Goal: Task Accomplishment & Management: Use online tool/utility

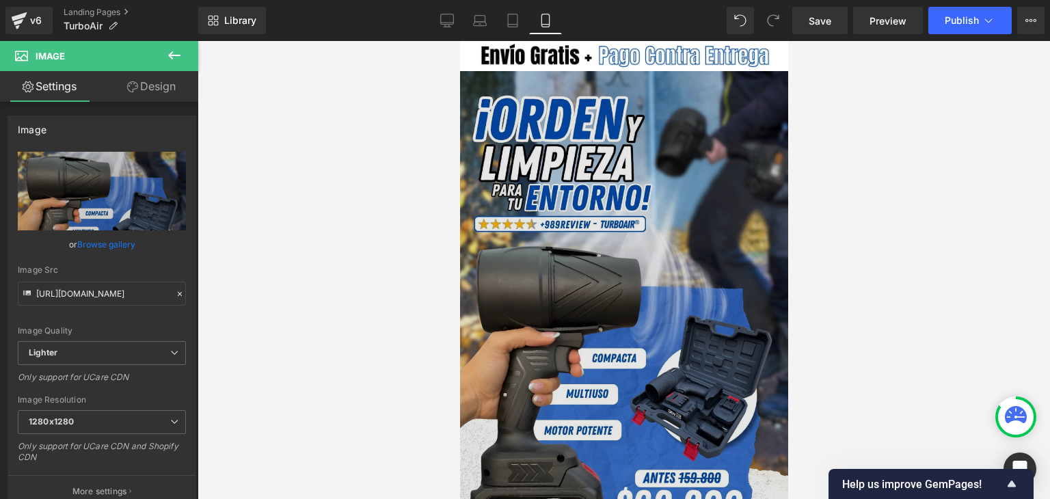
click at [622, 269] on img at bounding box center [623, 314] width 328 height 486
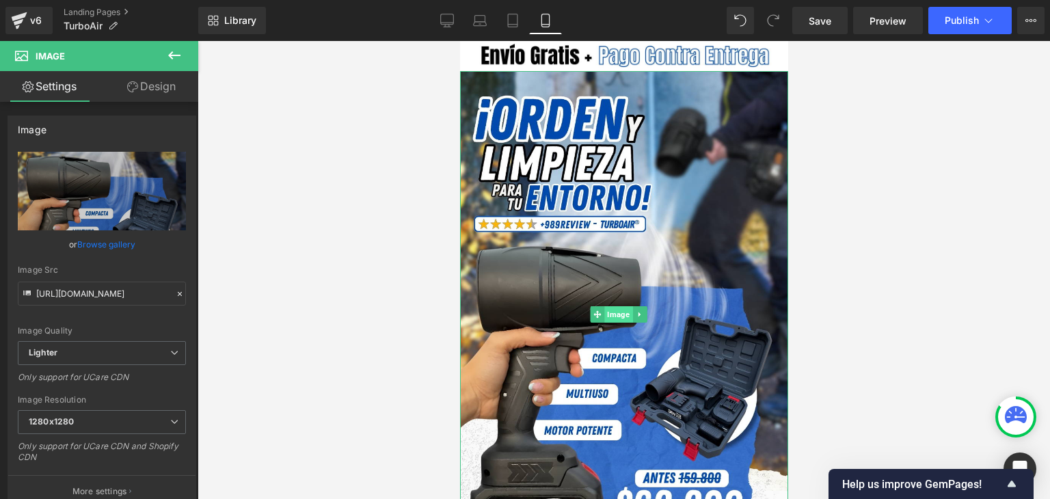
click at [620, 306] on span "Image" at bounding box center [618, 314] width 28 height 16
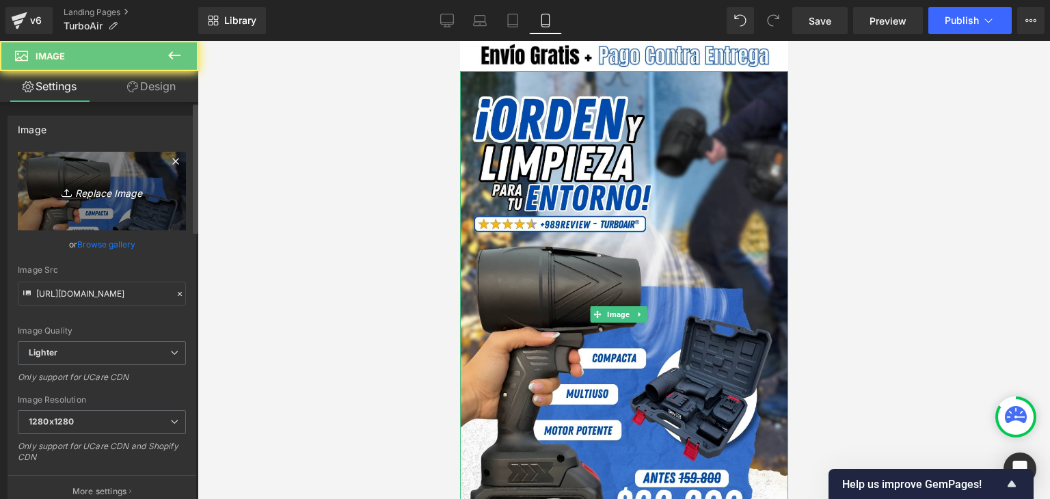
click at [124, 193] on icon "Replace Image" at bounding box center [101, 191] width 109 height 17
click at [115, 190] on icon "Replace Image" at bounding box center [101, 191] width 109 height 17
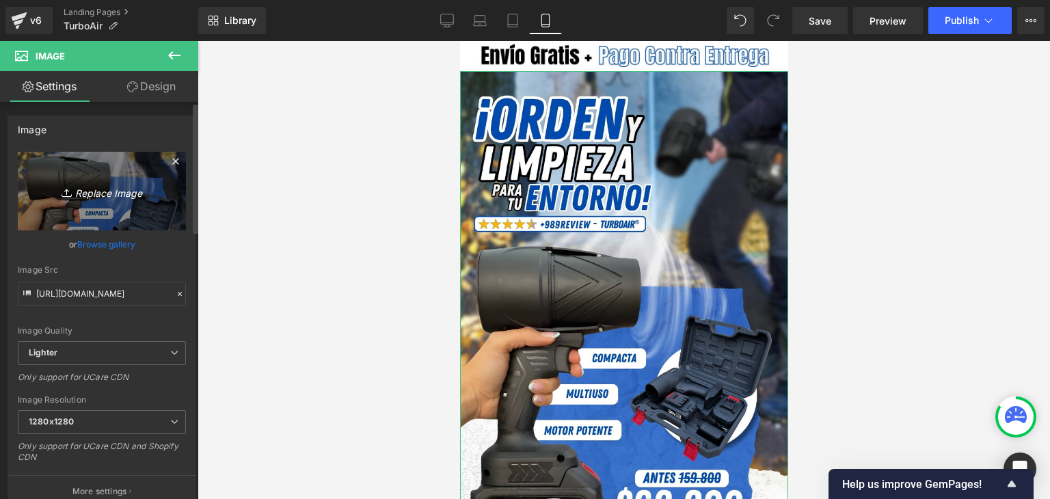
type input "C:\fakepath\Banner Landing.webp"
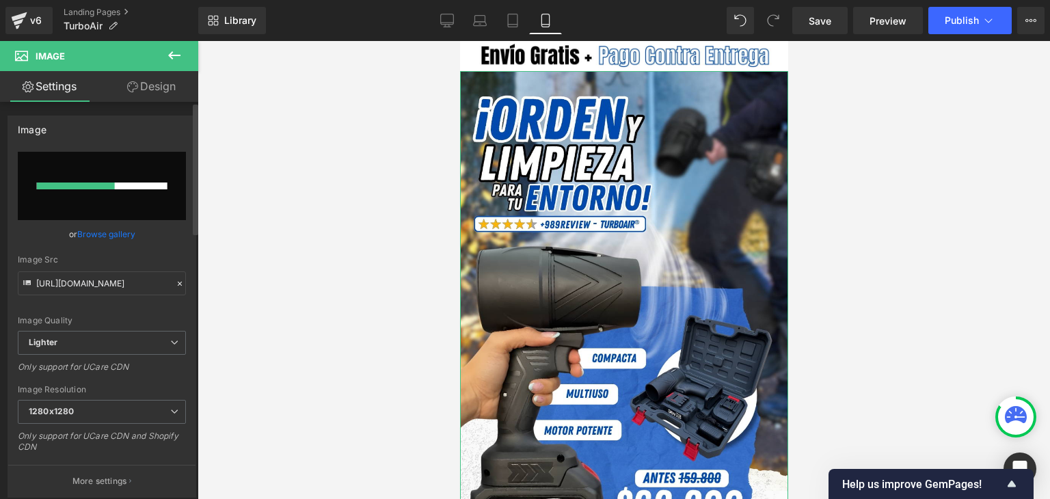
click at [108, 231] on link "Browse gallery" at bounding box center [106, 234] width 58 height 24
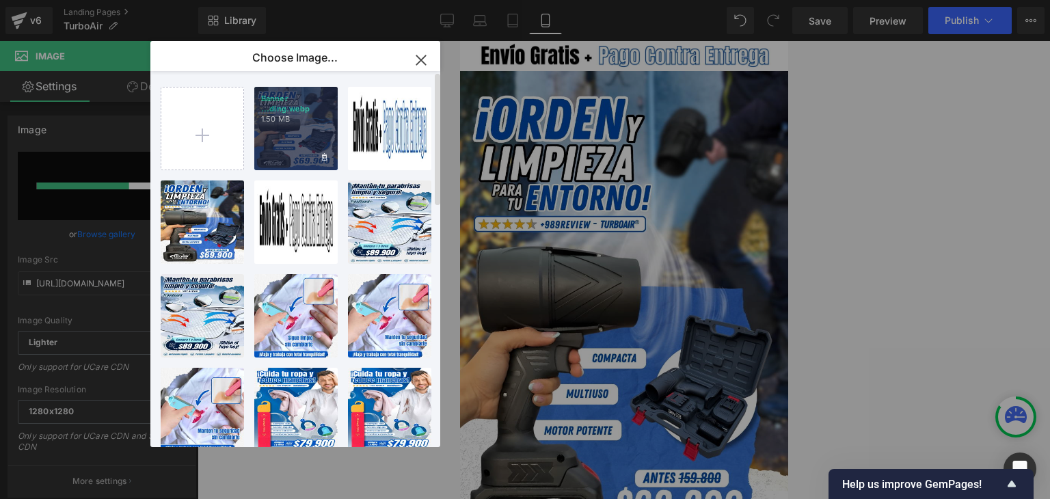
click at [271, 133] on div "Banner ...ding.webp 1.50 MB" at bounding box center [295, 128] width 83 height 83
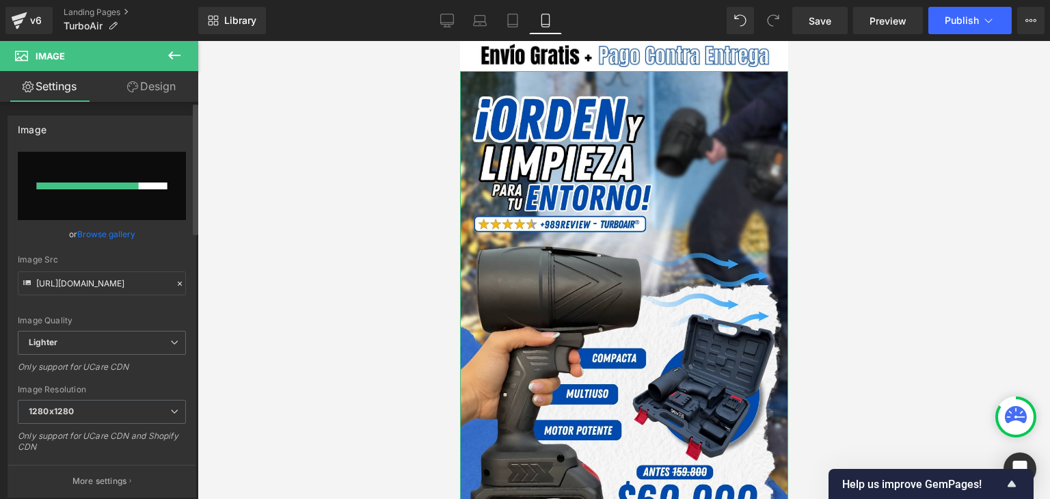
type input "[URL][DOMAIN_NAME]"
click at [977, 12] on button "Publish" at bounding box center [969, 20] width 83 height 27
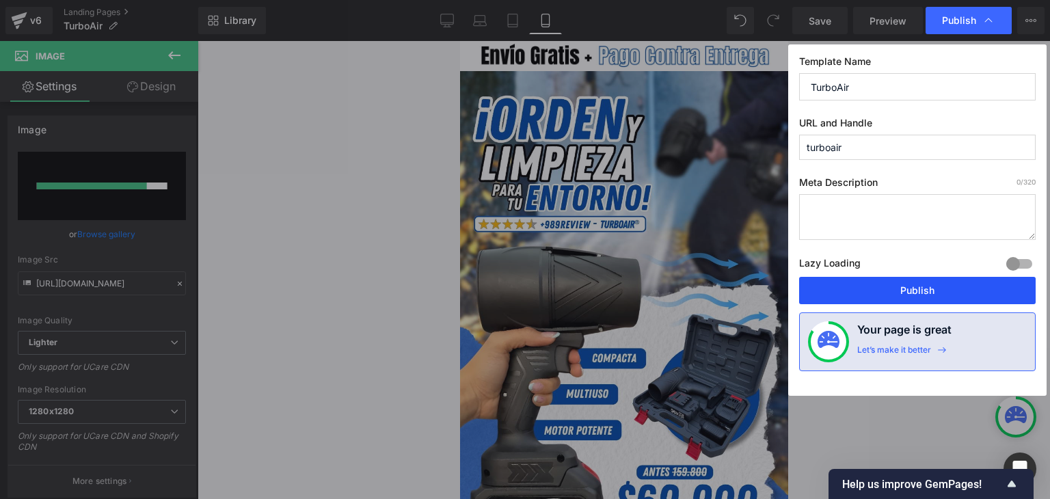
click at [902, 291] on button "Publish" at bounding box center [917, 290] width 237 height 27
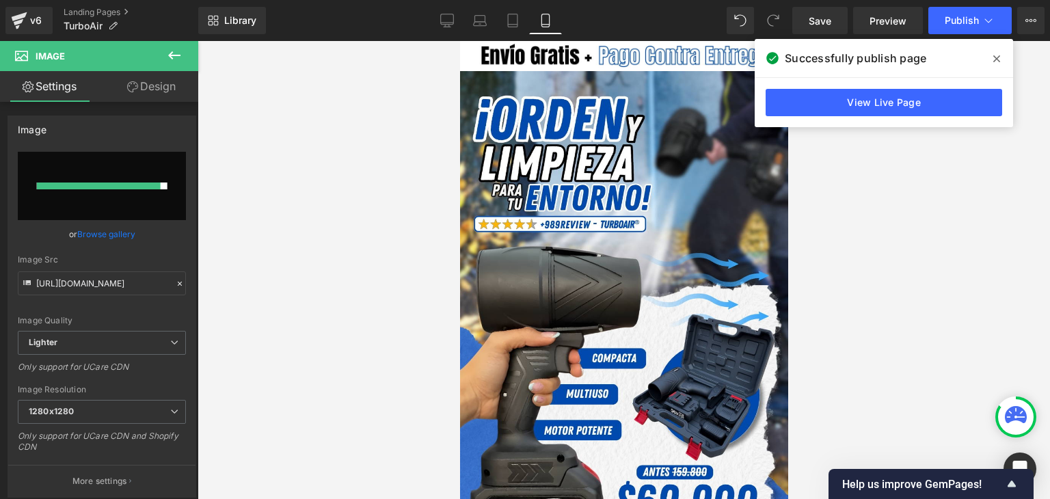
click at [999, 59] on icon at bounding box center [996, 58] width 7 height 11
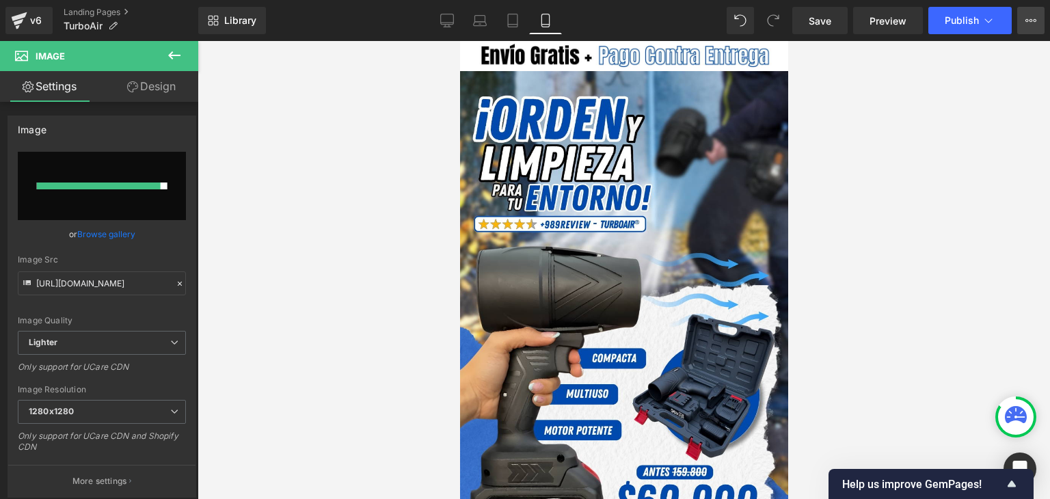
click at [1025, 21] on button "View Live Page View with current Template Save Template to Library Schedule Pub…" at bounding box center [1030, 20] width 27 height 27
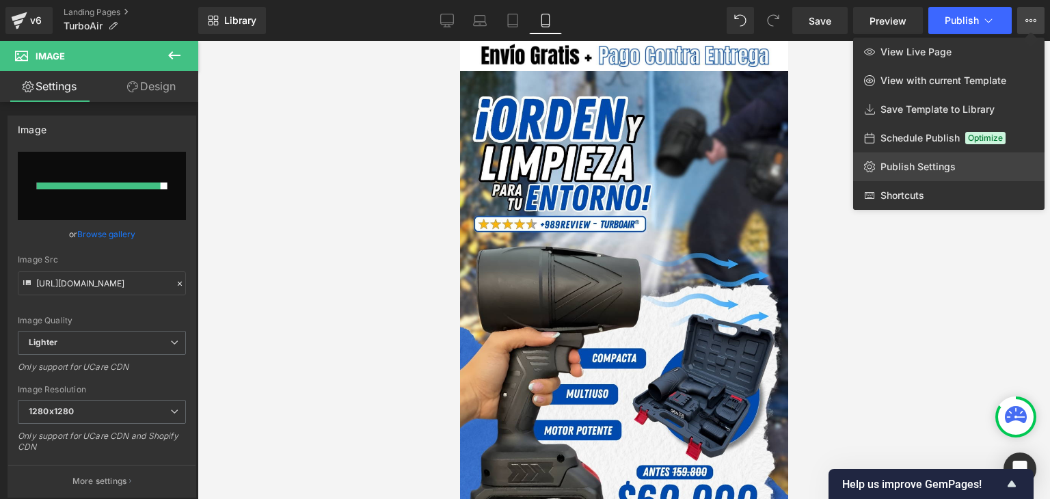
click at [897, 162] on span "Publish Settings" at bounding box center [918, 167] width 75 height 12
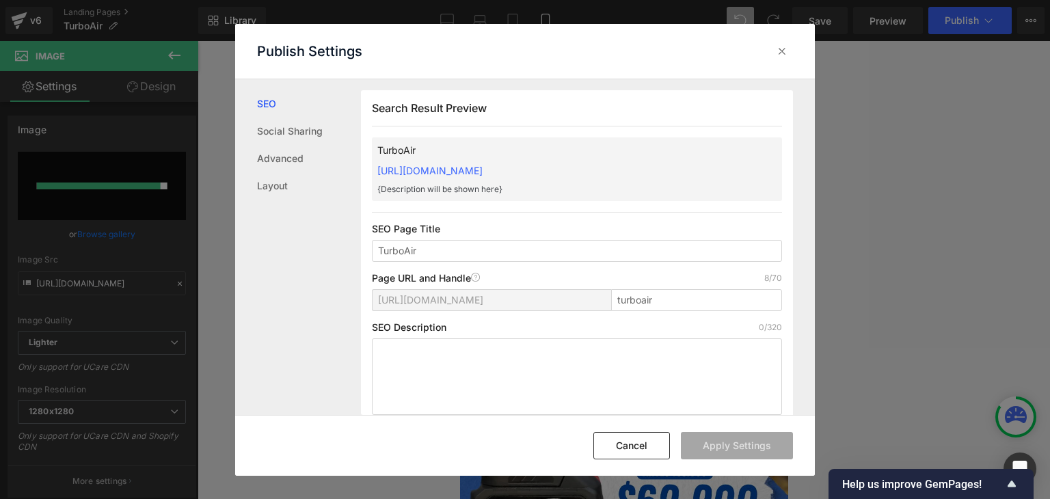
drag, startPoint x: 370, startPoint y: 167, endPoint x: 634, endPoint y: 162, distance: 263.9
click at [634, 162] on div "Search Result Preview TurboAir [URL][DOMAIN_NAME] {Description will be shown he…" at bounding box center [577, 258] width 432 height 336
copy link "[URL][DOMAIN_NAME]"
click at [777, 49] on icon at bounding box center [782, 51] width 14 height 14
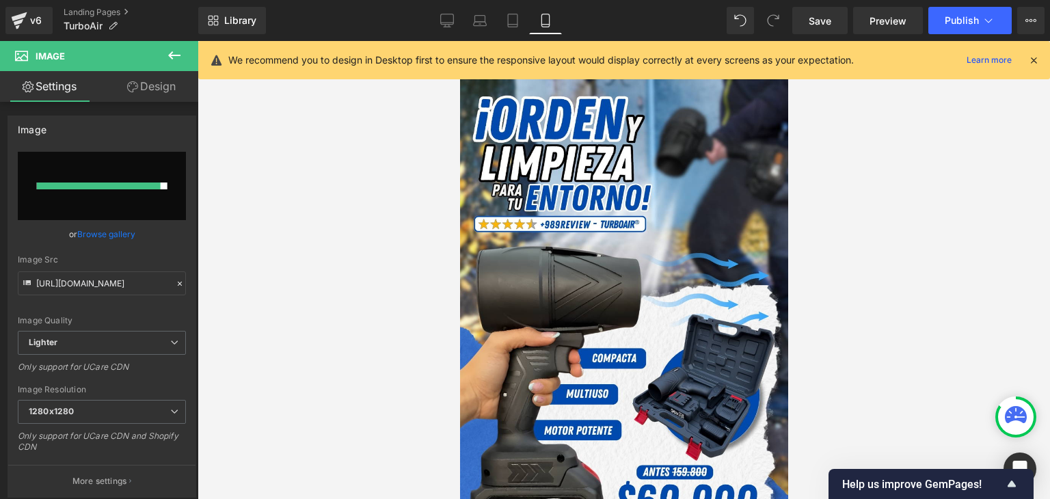
click at [1030, 57] on icon at bounding box center [1034, 60] width 12 height 12
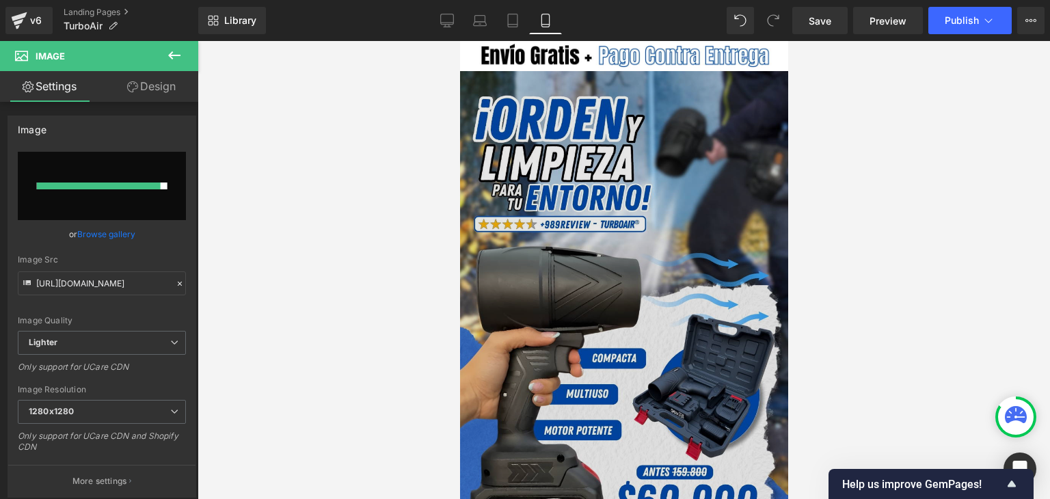
scroll to position [342, 0]
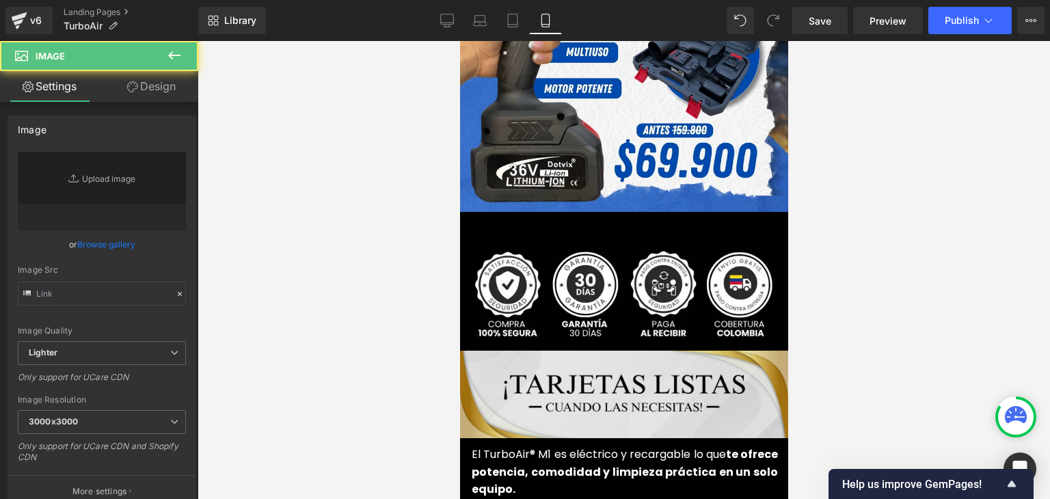
click at [597, 351] on div "Image" at bounding box center [623, 396] width 328 height 91
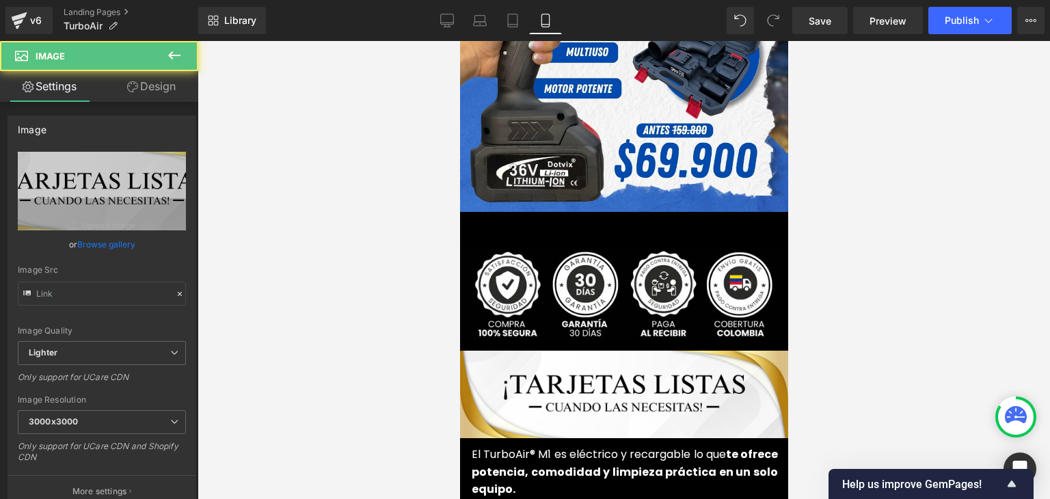
scroll to position [410, 0]
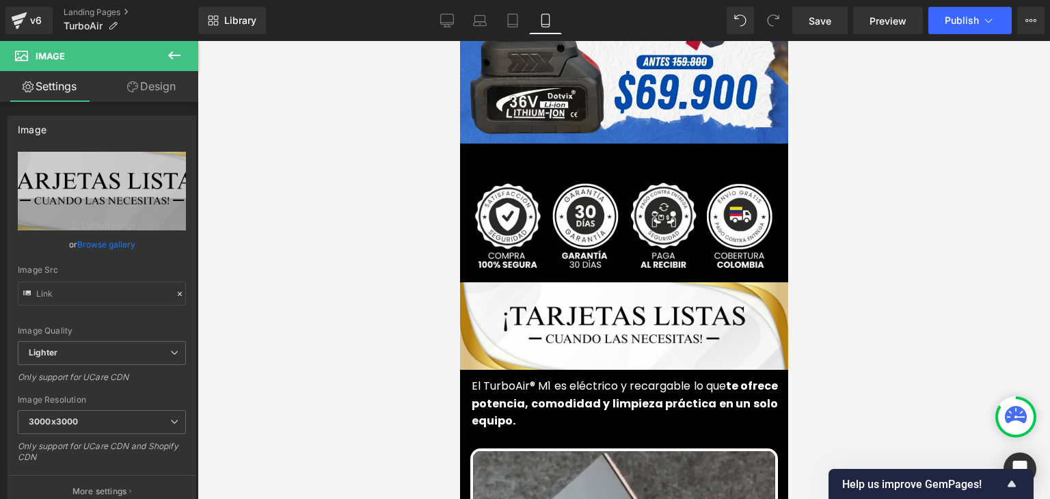
type input "[URL][DOMAIN_NAME]"
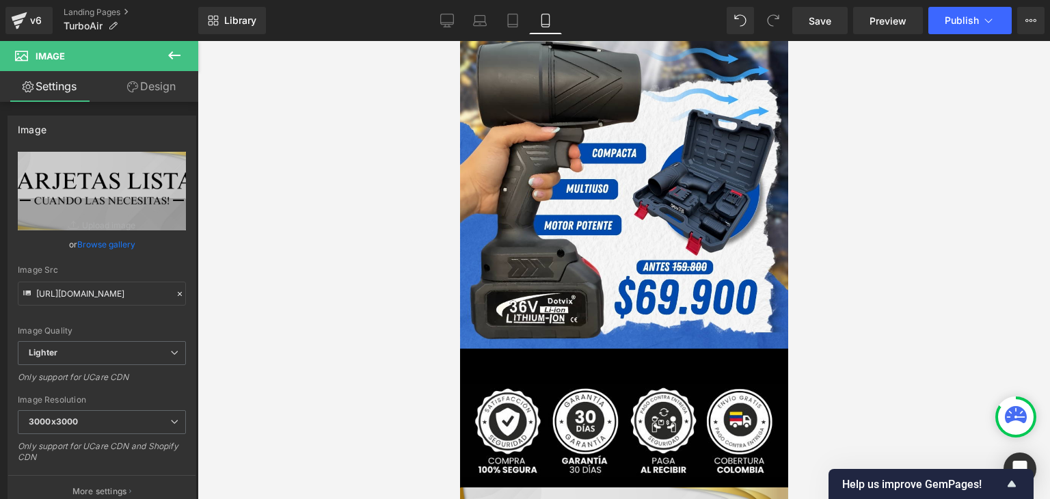
scroll to position [479, 0]
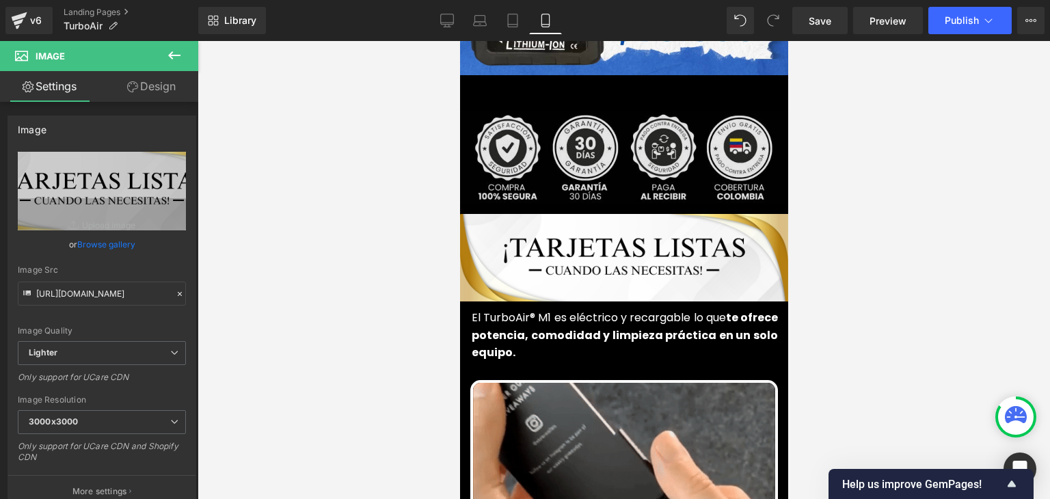
click at [603, 204] on img at bounding box center [623, 157] width 335 height 93
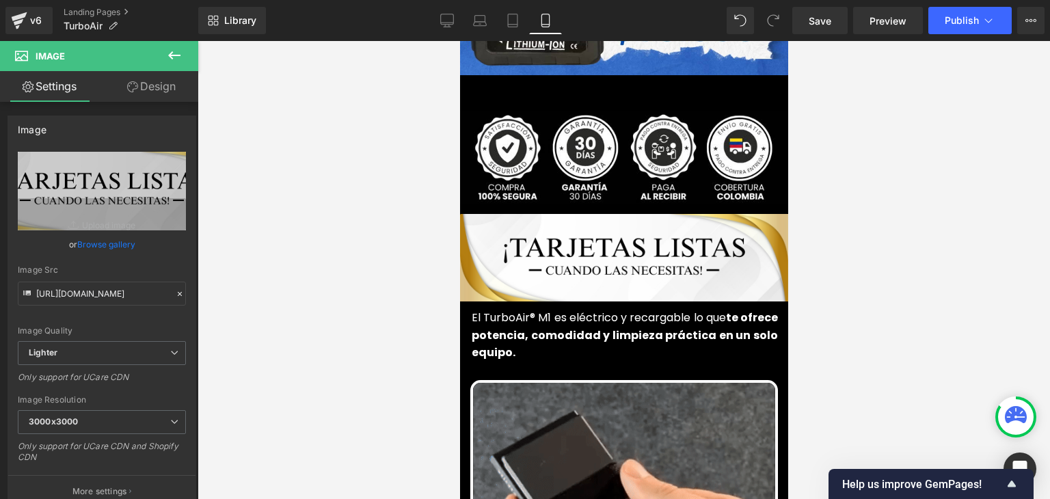
click at [615, 165] on span "Image" at bounding box center [618, 157] width 28 height 16
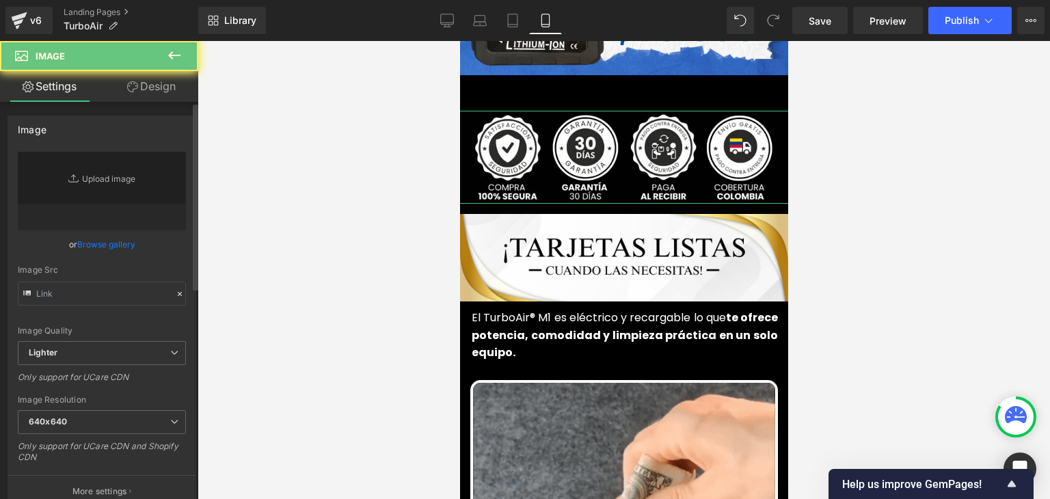
click at [109, 243] on link "Browse gallery" at bounding box center [106, 244] width 58 height 24
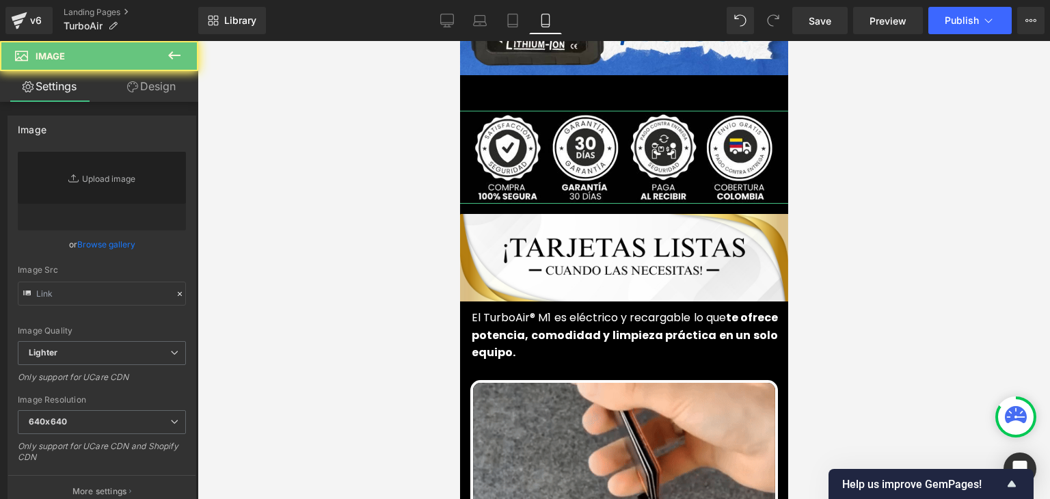
scroll to position [342, 0]
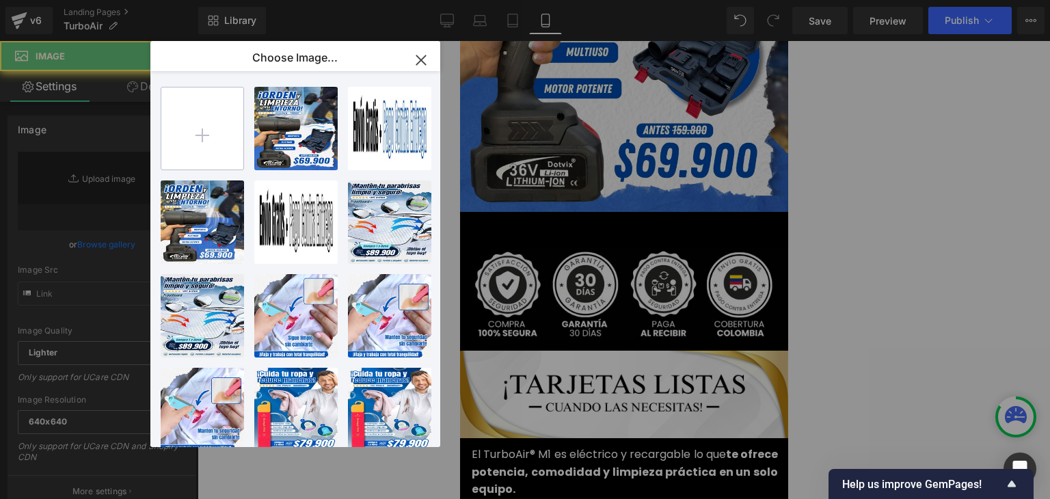
click at [207, 133] on input "file" at bounding box center [202, 129] width 82 height 82
click at [209, 145] on input "file" at bounding box center [202, 129] width 82 height 82
click at [208, 136] on input "file" at bounding box center [202, 129] width 82 height 82
click at [208, 137] on input "file" at bounding box center [202, 129] width 82 height 82
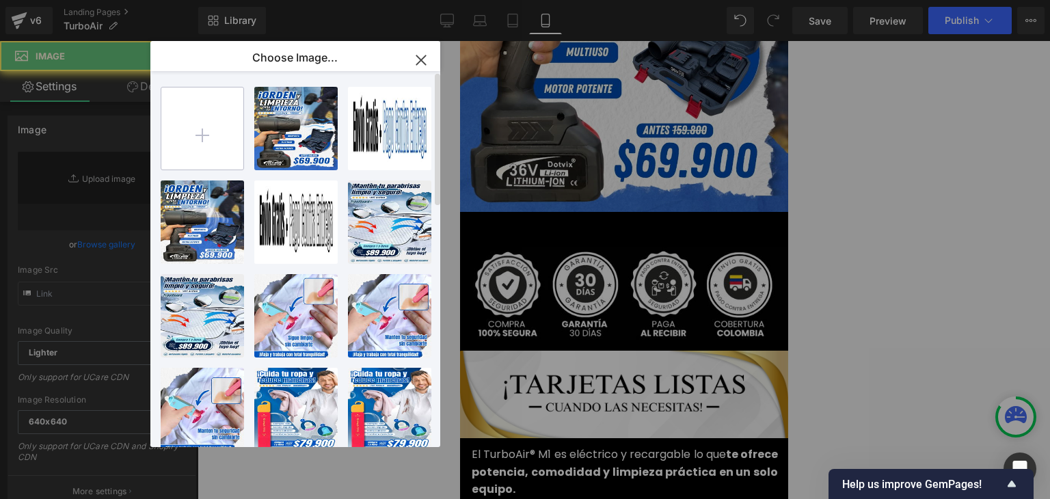
click at [208, 137] on input "file" at bounding box center [202, 129] width 82 height 82
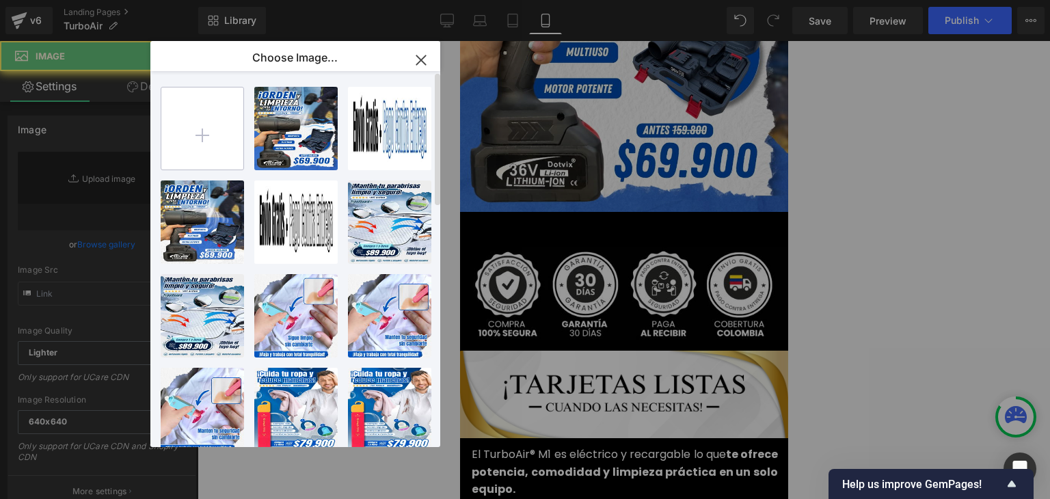
click at [208, 137] on input "file" at bounding box center [202, 129] width 82 height 82
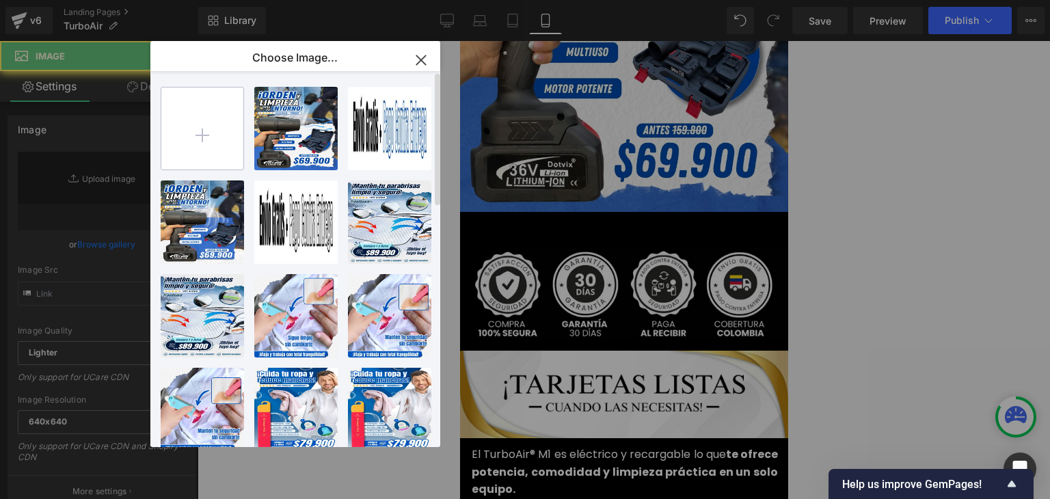
click at [208, 137] on input "file" at bounding box center [202, 129] width 82 height 82
click at [418, 61] on icon "button" at bounding box center [421, 60] width 22 height 22
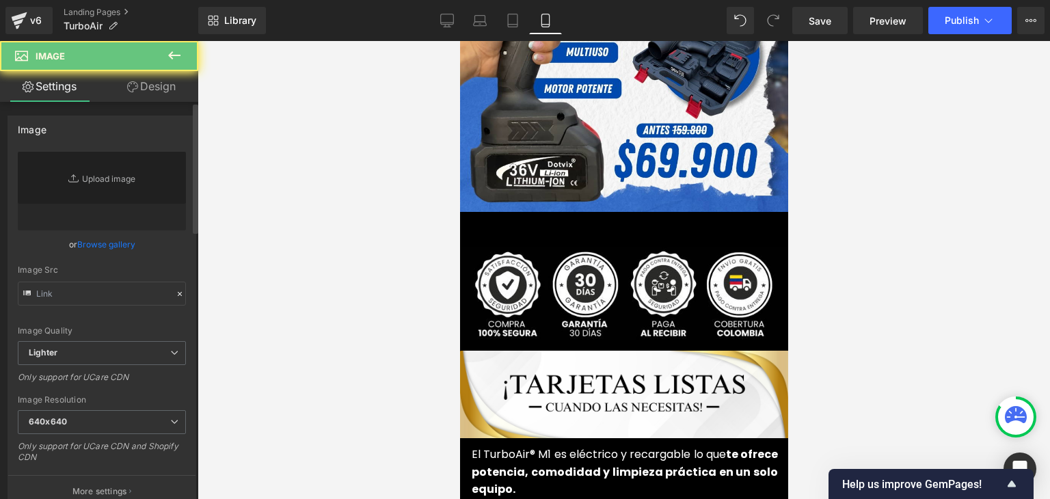
click at [95, 244] on link "Browse gallery" at bounding box center [106, 244] width 58 height 24
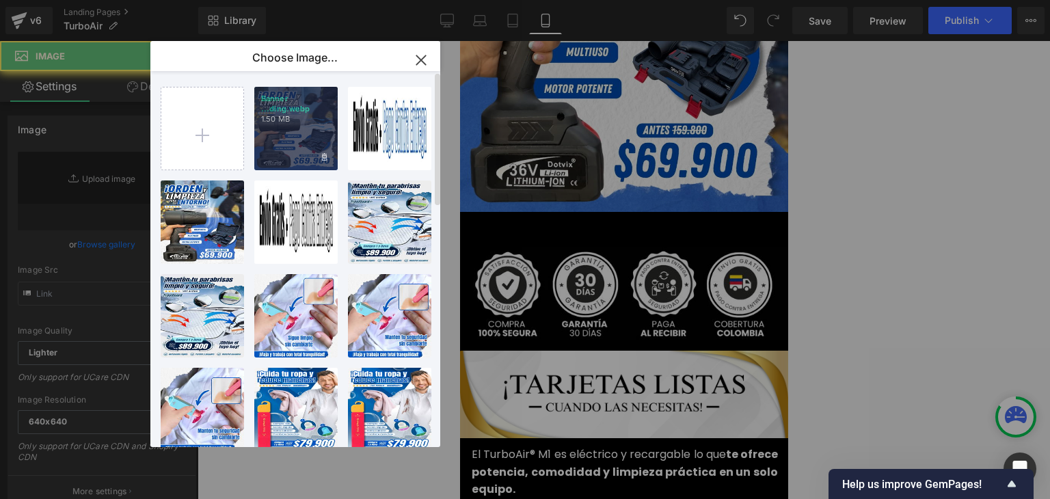
click at [216, 137] on input "file" at bounding box center [202, 129] width 82 height 82
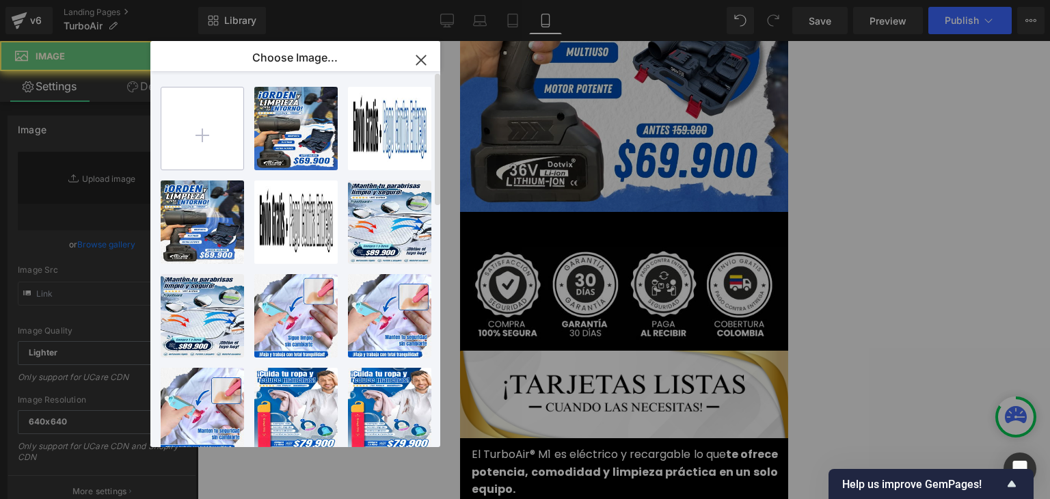
click at [208, 124] on input "file" at bounding box center [202, 129] width 82 height 82
click at [200, 135] on input "file" at bounding box center [202, 129] width 82 height 82
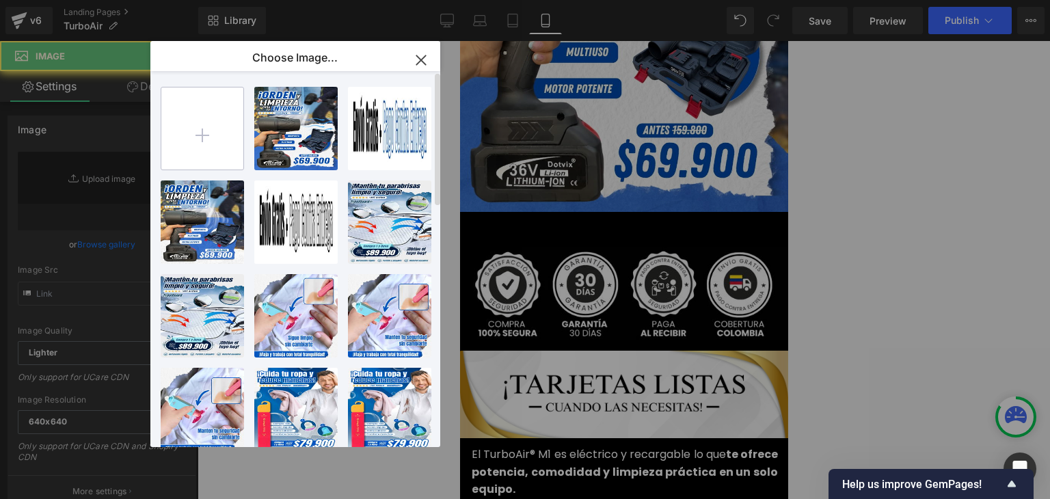
click at [200, 135] on input "file" at bounding box center [202, 129] width 82 height 82
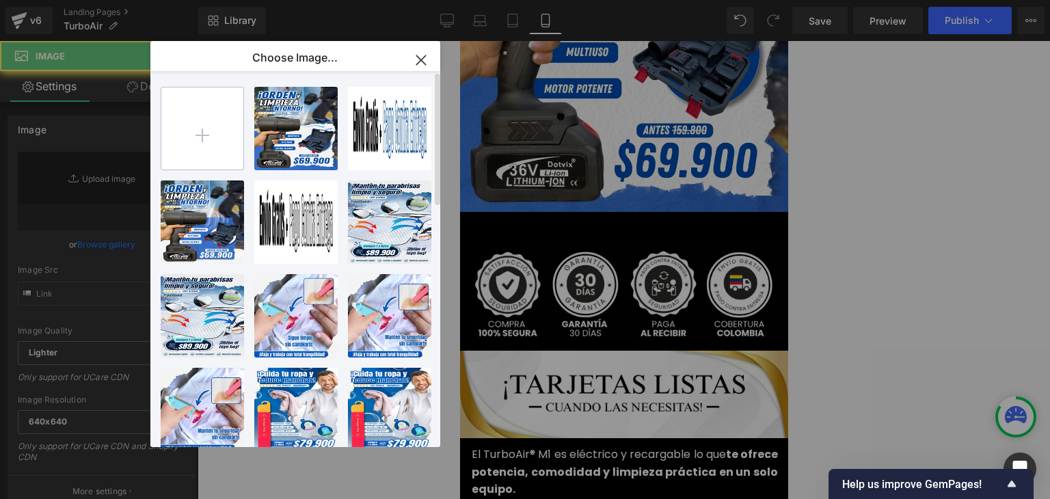
click at [200, 135] on input "file" at bounding box center [202, 129] width 82 height 82
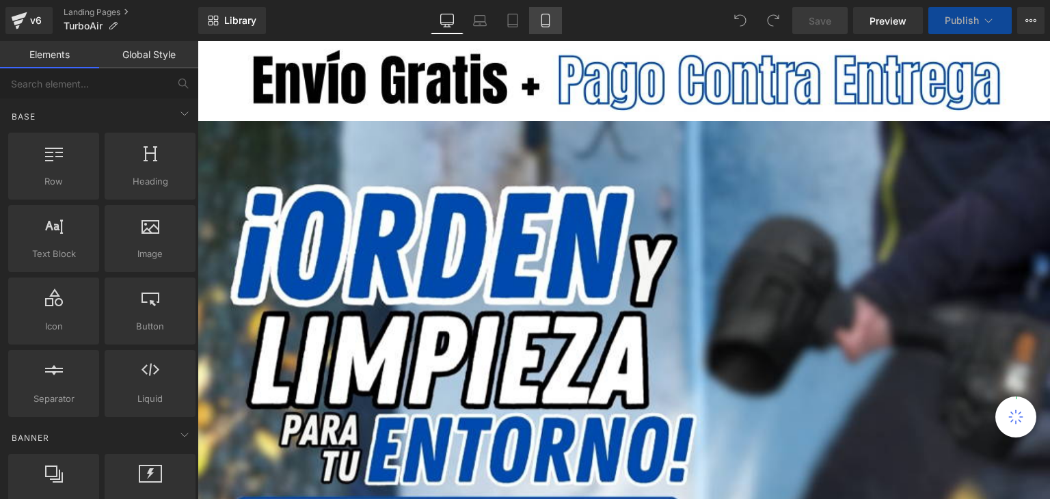
click at [543, 18] on icon at bounding box center [546, 21] width 14 height 14
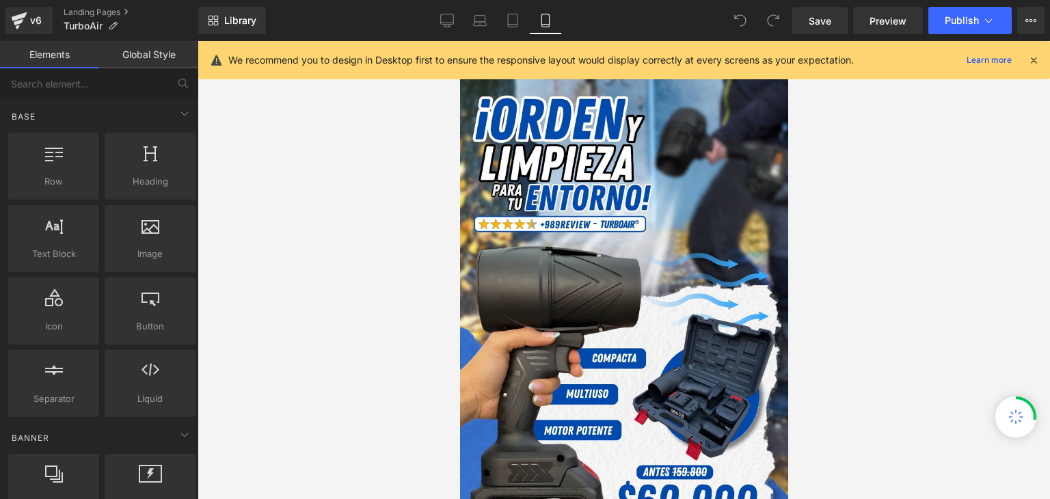
click at [1030, 58] on icon at bounding box center [1034, 60] width 12 height 12
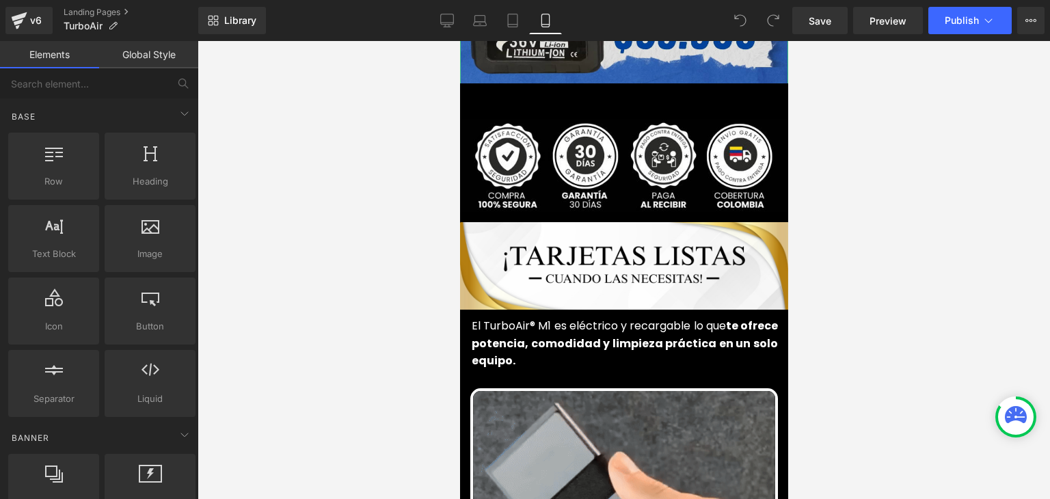
scroll to position [479, 0]
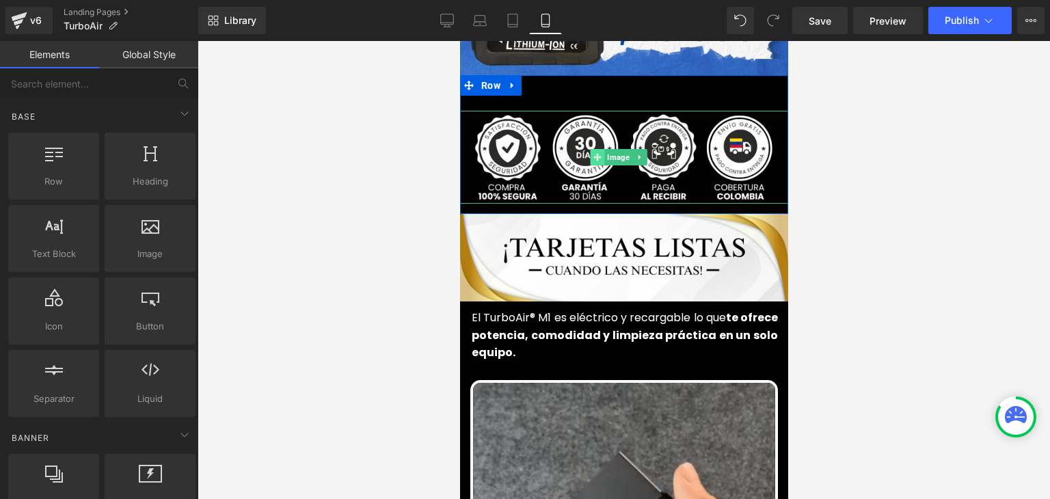
click at [603, 149] on span at bounding box center [597, 157] width 14 height 16
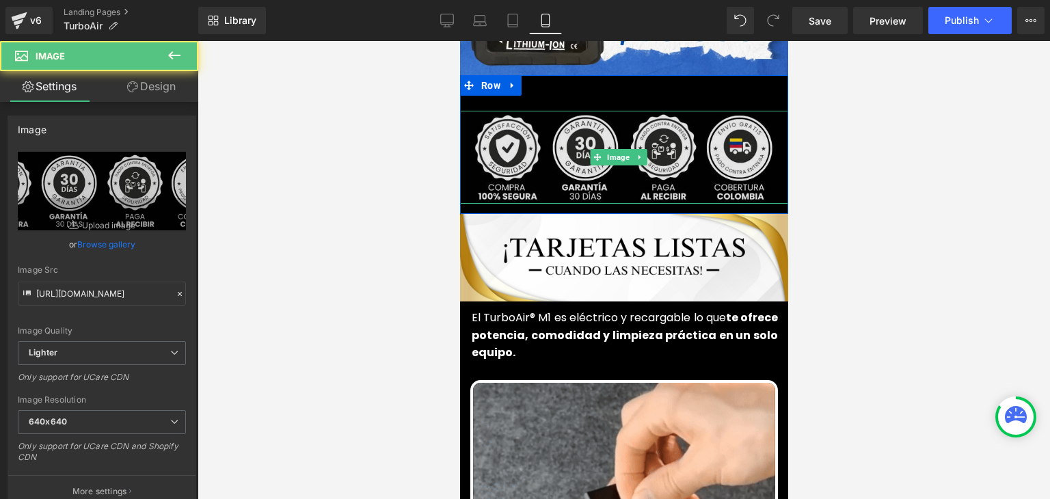
click at [534, 133] on img at bounding box center [623, 157] width 335 height 93
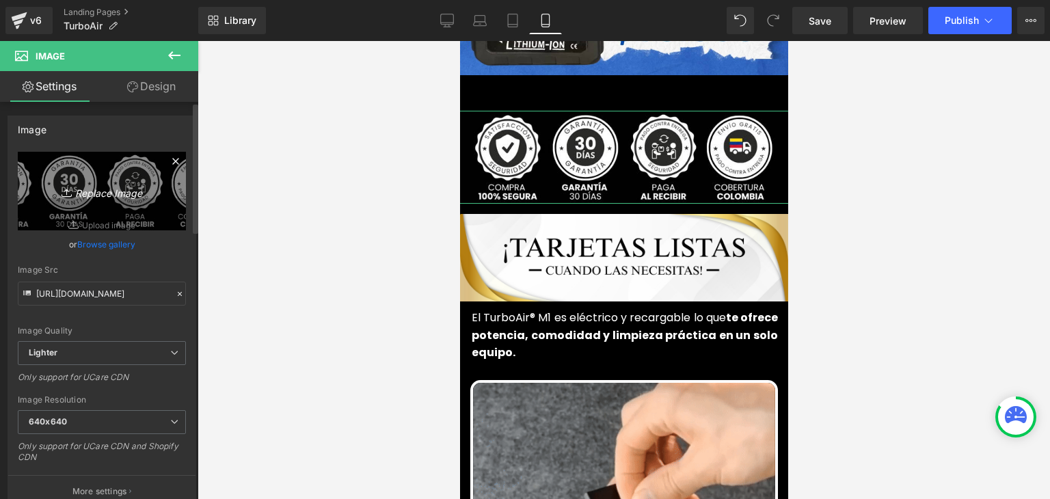
click at [113, 190] on icon "Replace Image" at bounding box center [101, 191] width 109 height 17
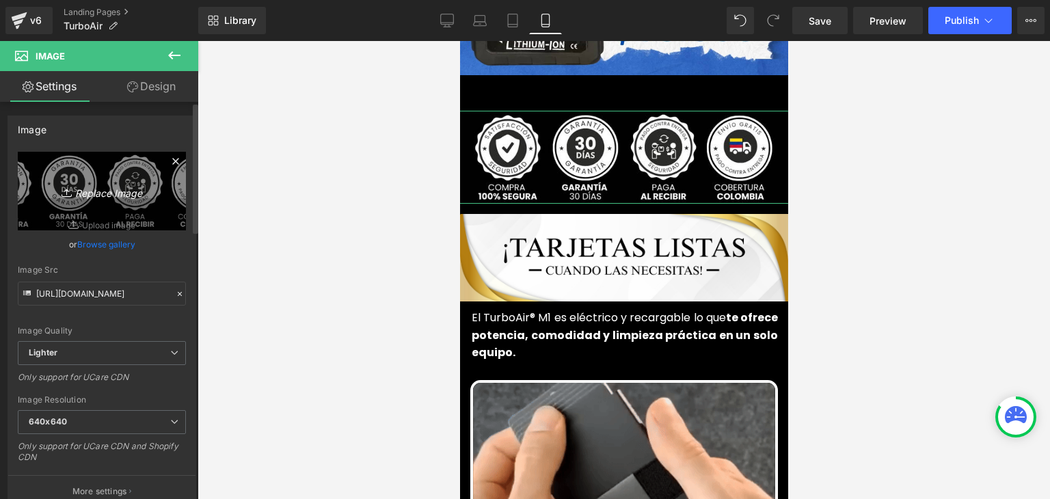
type input "C:\fakepath\1.webp"
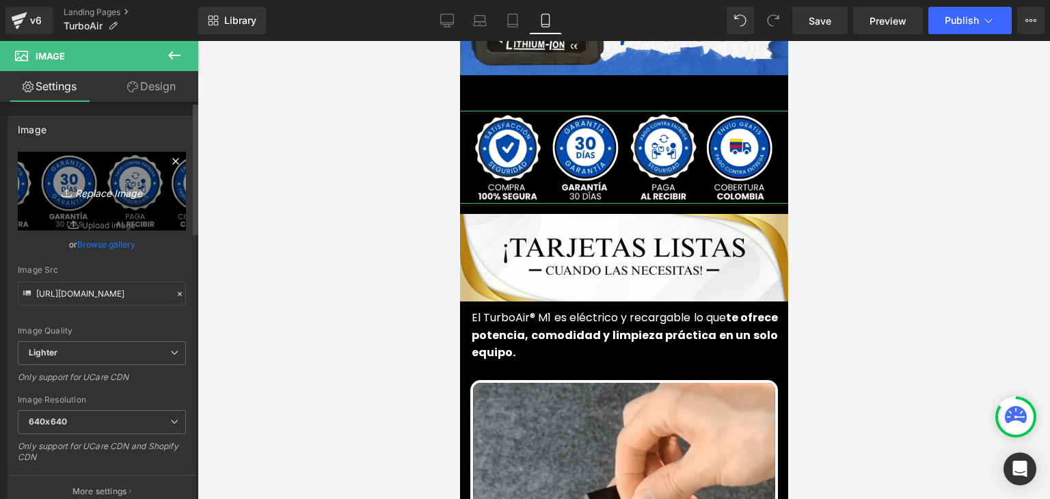
type input "https://ucarecdn.com/e2621eb1-2a7d-4c6d-b6d8-4406117f8170/-/format/auto/-/previ…"
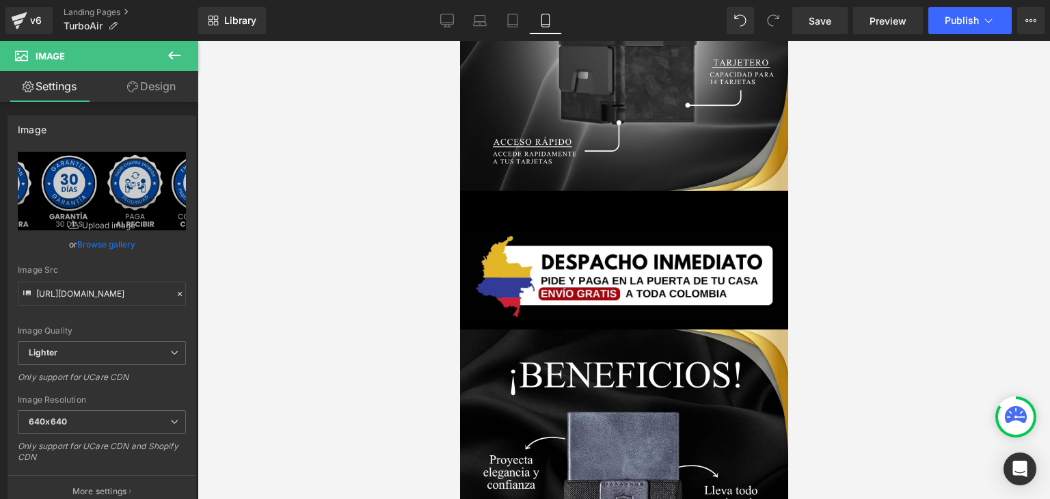
scroll to position [2393, 0]
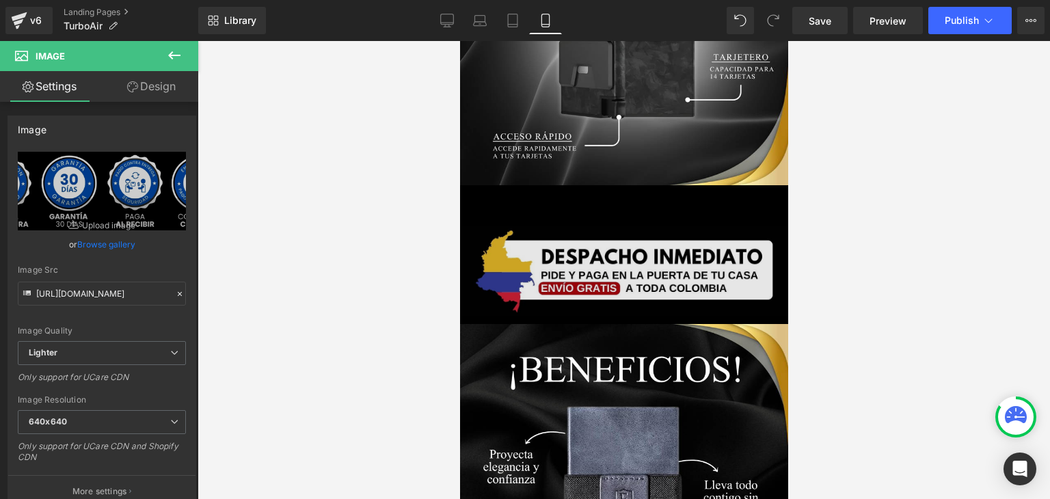
click at [602, 241] on div "Image" at bounding box center [623, 271] width 324 height 90
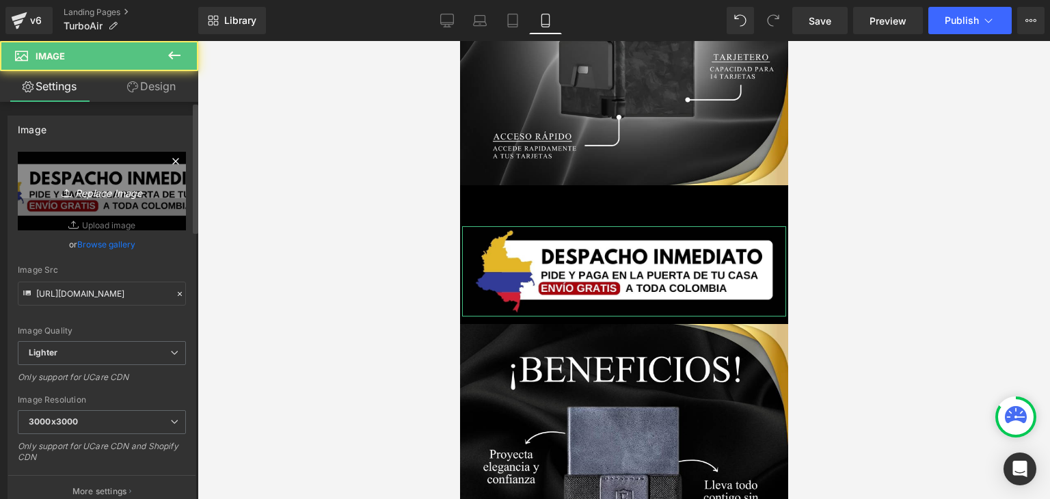
click at [70, 204] on link "Replace Image" at bounding box center [102, 191] width 168 height 79
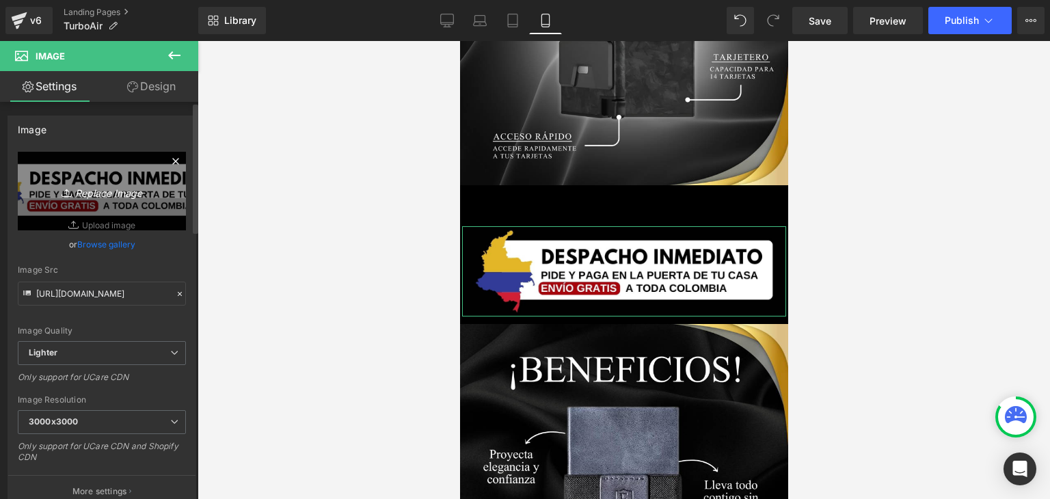
type input "C:\fakepath\3.webp"
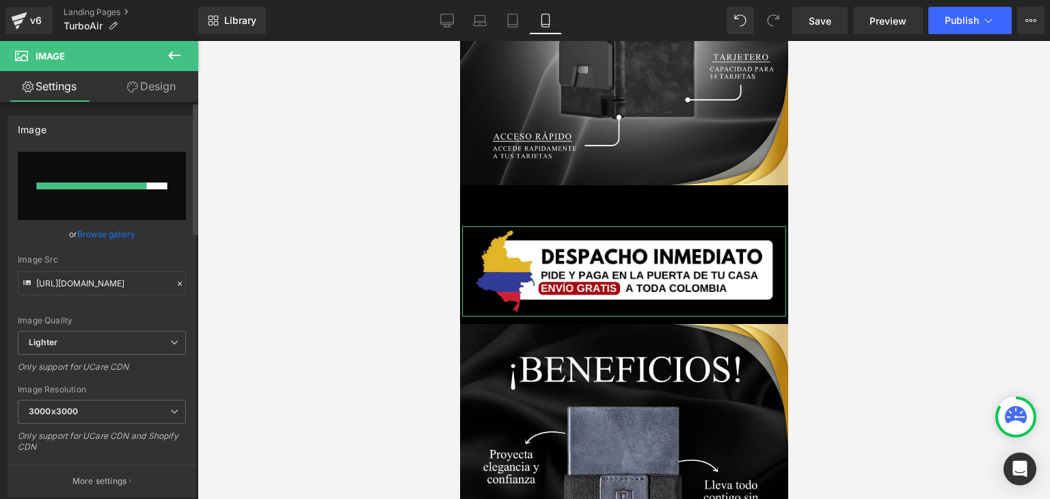
click at [104, 232] on link "Browse gallery" at bounding box center [106, 234] width 58 height 24
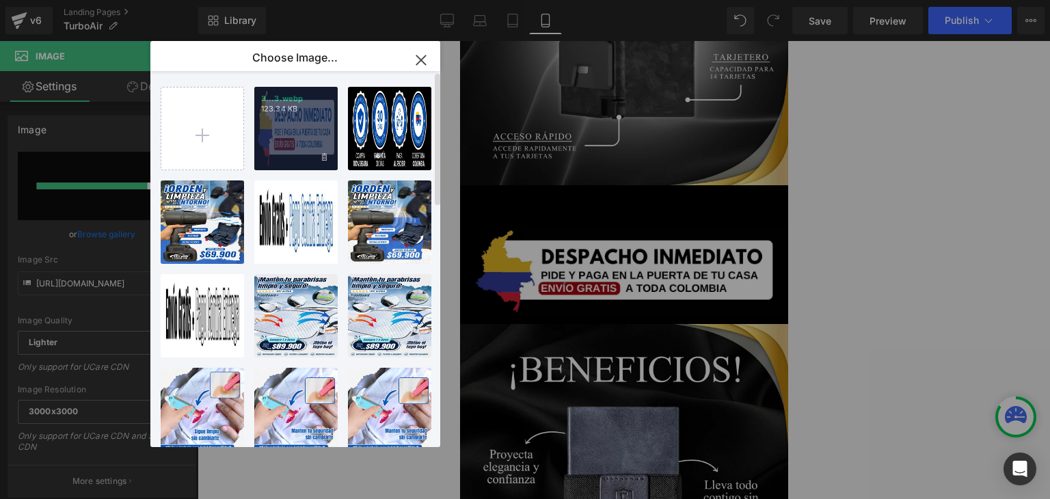
click at [303, 129] on div "3...3.webp 123.34 KB" at bounding box center [295, 128] width 83 height 83
type input "https://ucarecdn.com/00eb1617-790e-47de-ab7b-7cdaf10e6aef/-/format/auto/-/previ…"
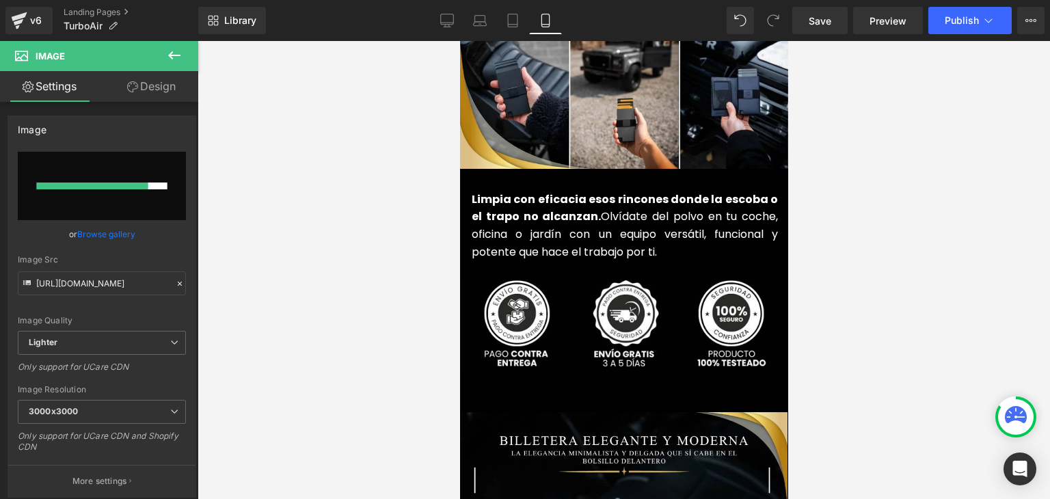
scroll to position [3418, 0]
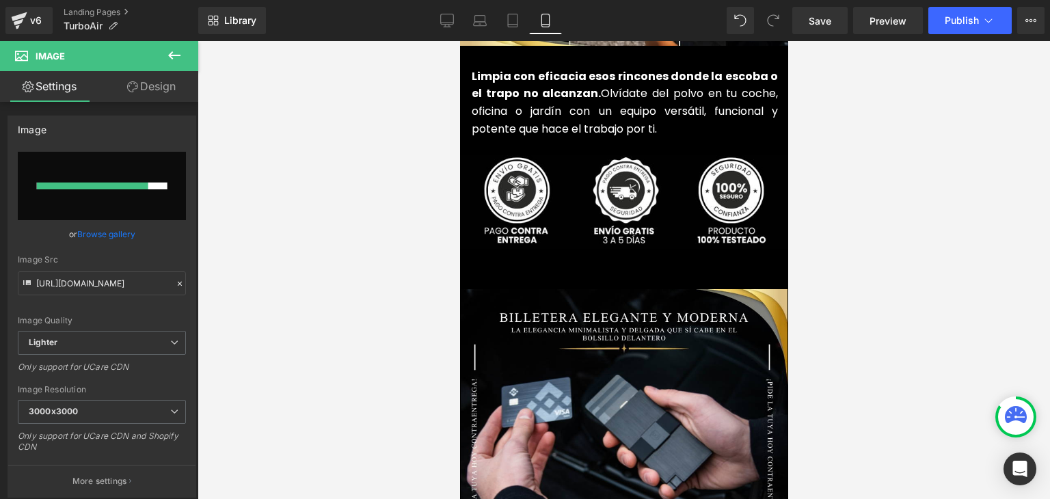
click at [627, 193] on span "Image" at bounding box center [623, 201] width 28 height 16
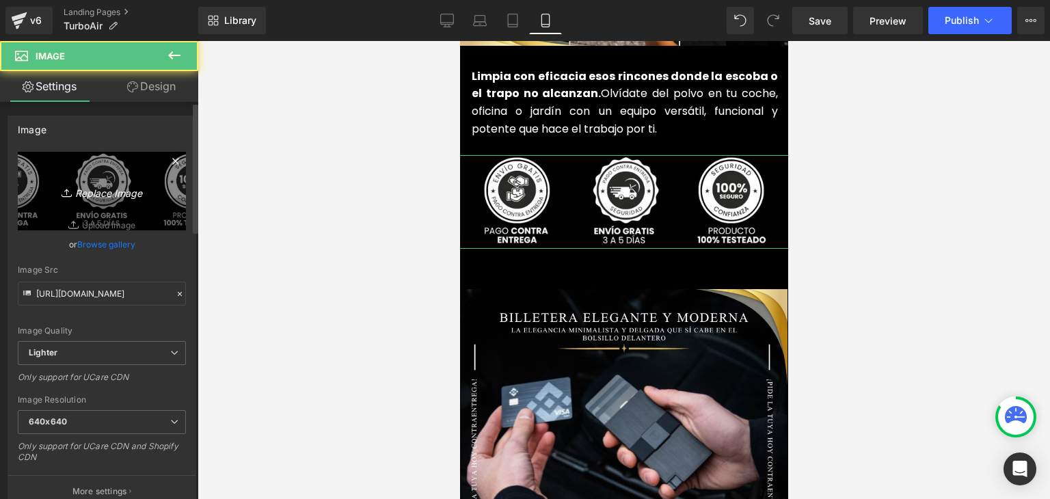
click at [135, 183] on icon "Replace Image" at bounding box center [101, 191] width 109 height 17
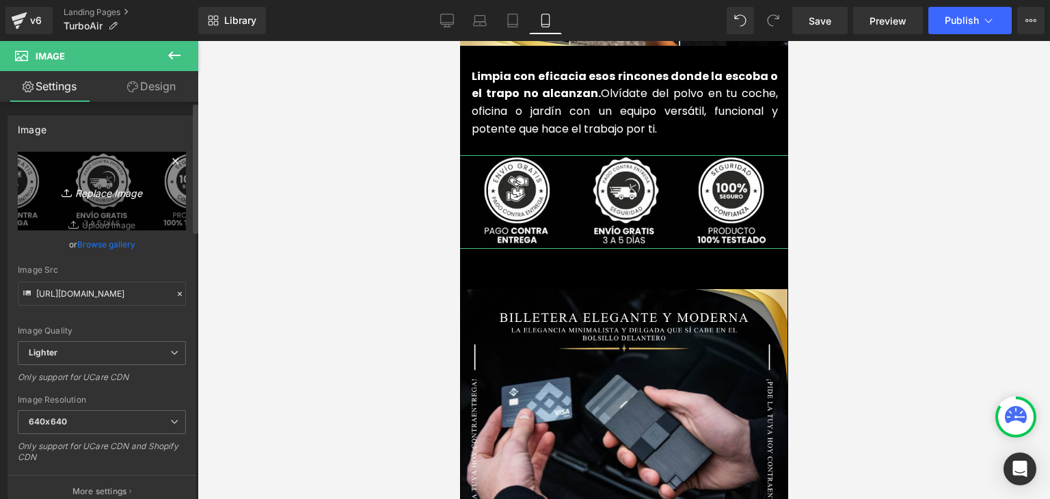
type input "C:\fakepath\2.webp"
